Goal: Find specific page/section: Find specific page/section

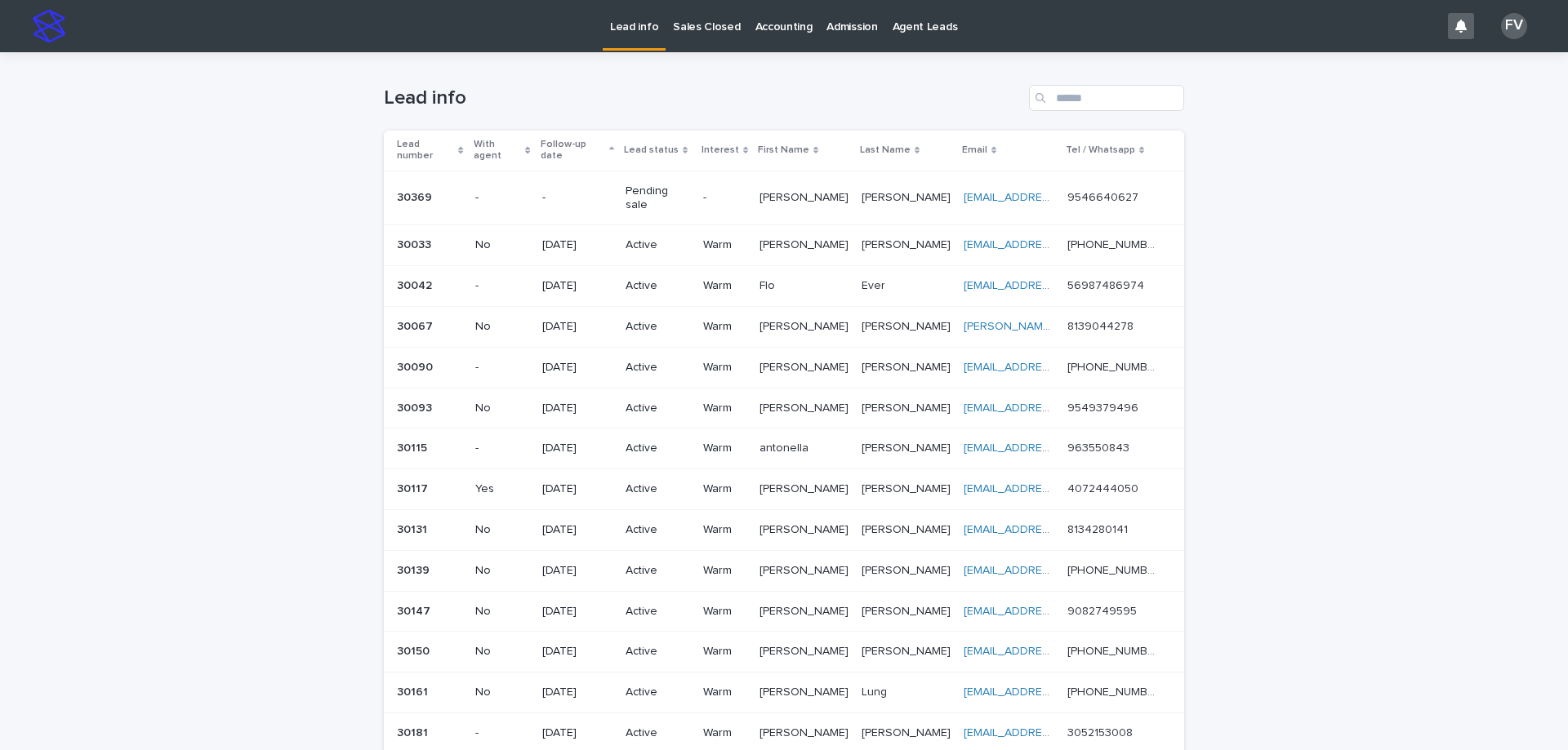
click at [707, 26] on p "Sales Closed" at bounding box center [706, 17] width 67 height 35
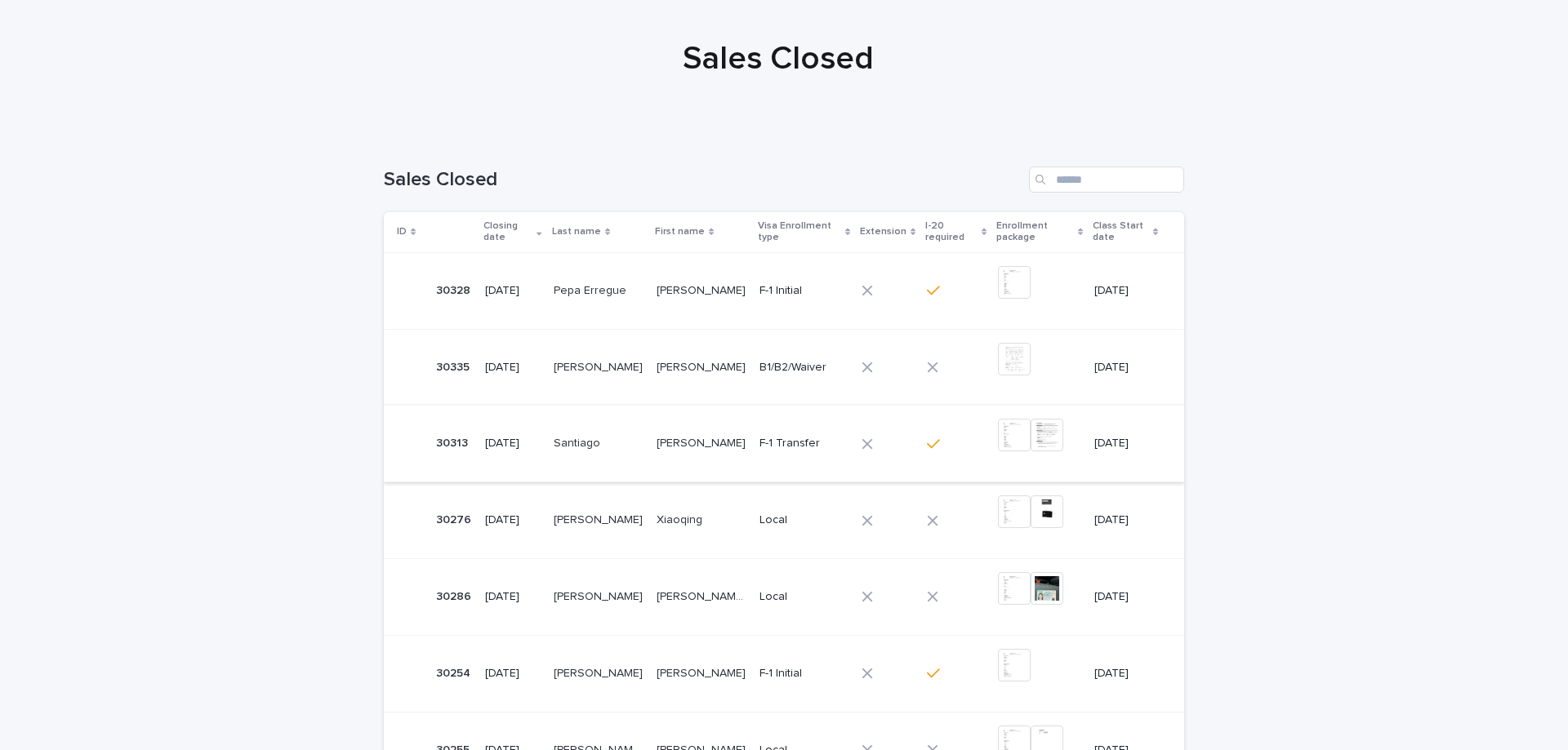
scroll to position [163, 0]
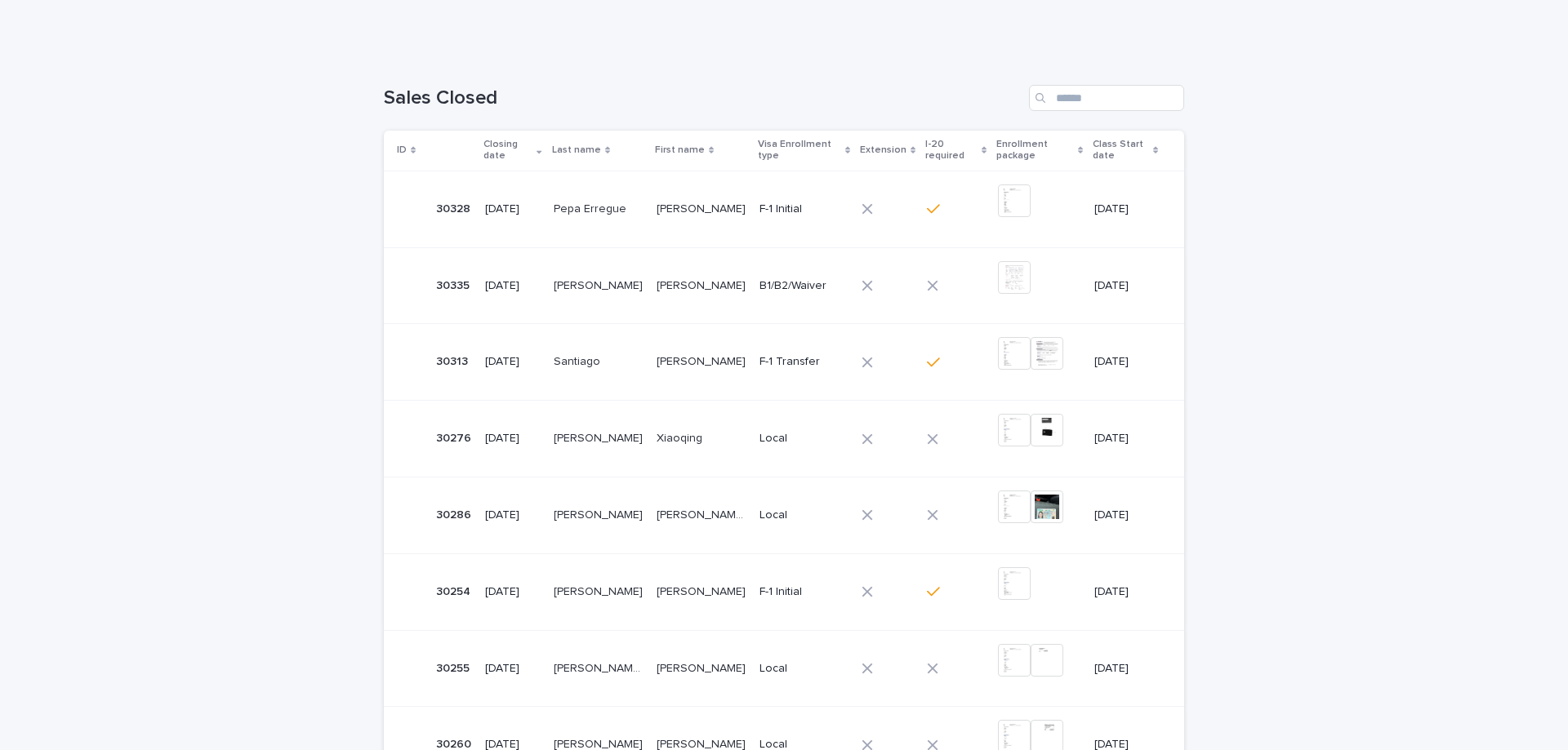
click at [687, 519] on p "[PERSON_NAME] [PERSON_NAME]" at bounding box center [703, 514] width 93 height 17
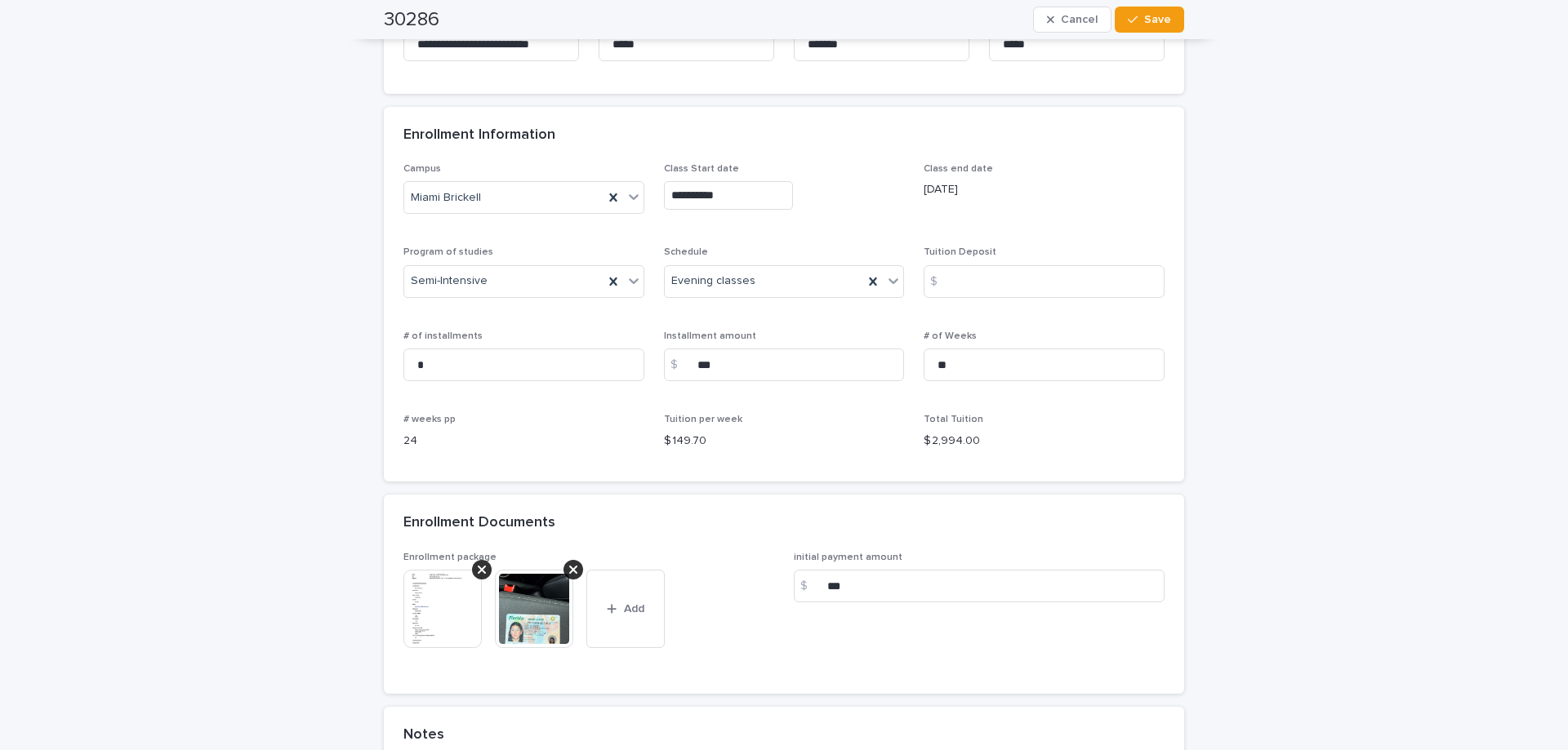
scroll to position [1143, 0]
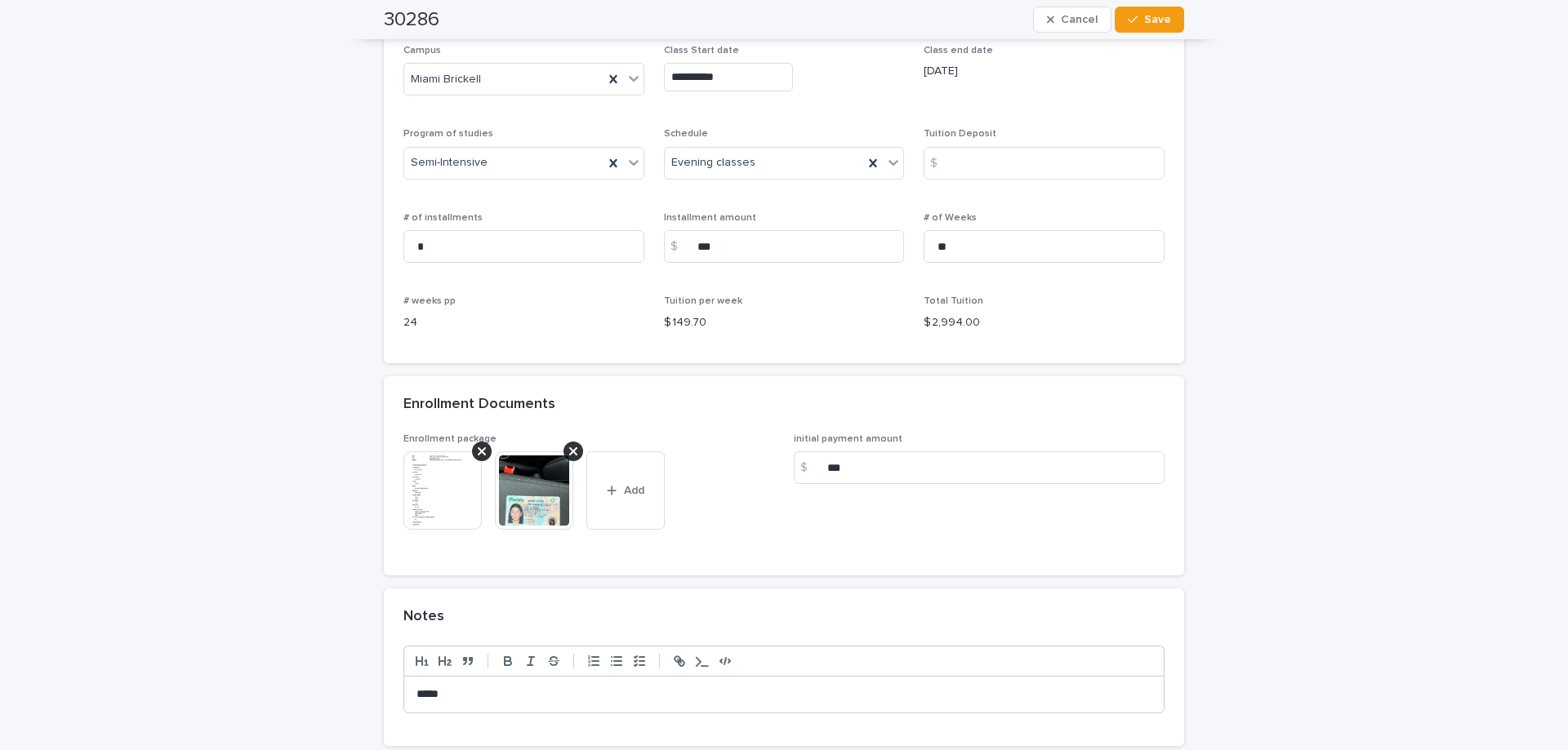
click at [544, 496] on img at bounding box center [534, 490] width 78 height 78
